Goal: Find contact information: Find contact information

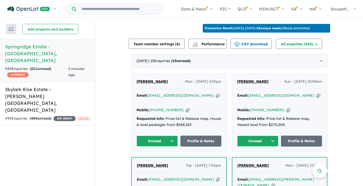
scroll to position [204, 0]
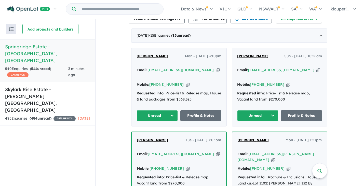
click at [147, 58] on span "Ebony Humphreys" at bounding box center [152, 56] width 31 height 5
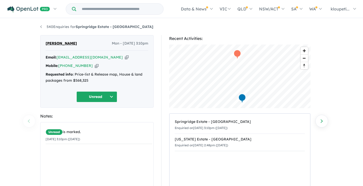
click at [125, 57] on icon "button" at bounding box center [127, 57] width 4 height 5
click at [88, 65] on div "Mobile: +61 421 588 299 Copied!" at bounding box center [97, 66] width 103 height 6
click at [95, 67] on icon "button" at bounding box center [97, 65] width 4 height 5
